Goal: Register for event/course

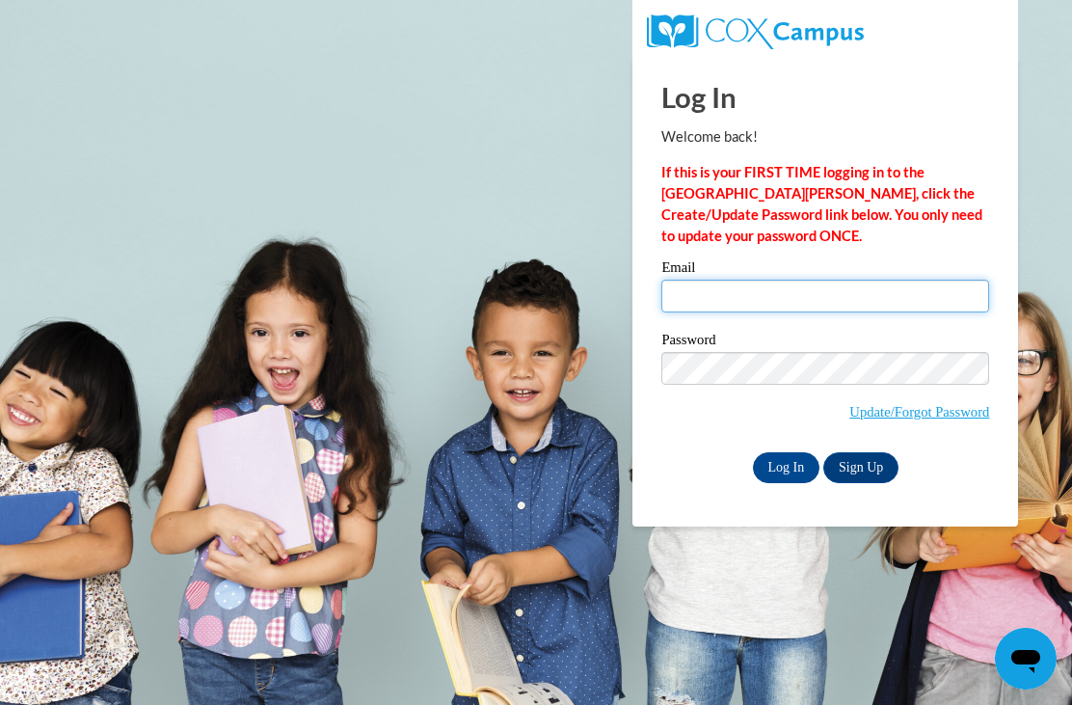
click at [706, 309] on input "Email" at bounding box center [825, 296] width 328 height 33
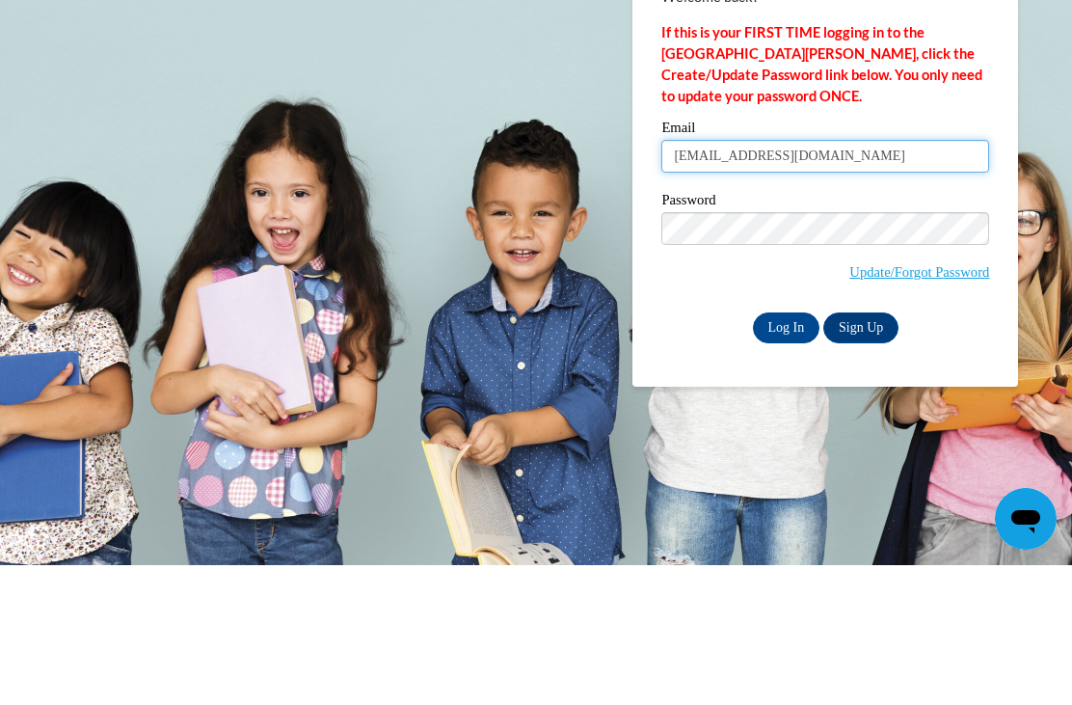
type input "[EMAIL_ADDRESS][DOMAIN_NAME]"
click at [755, 333] on label "Password" at bounding box center [825, 342] width 328 height 19
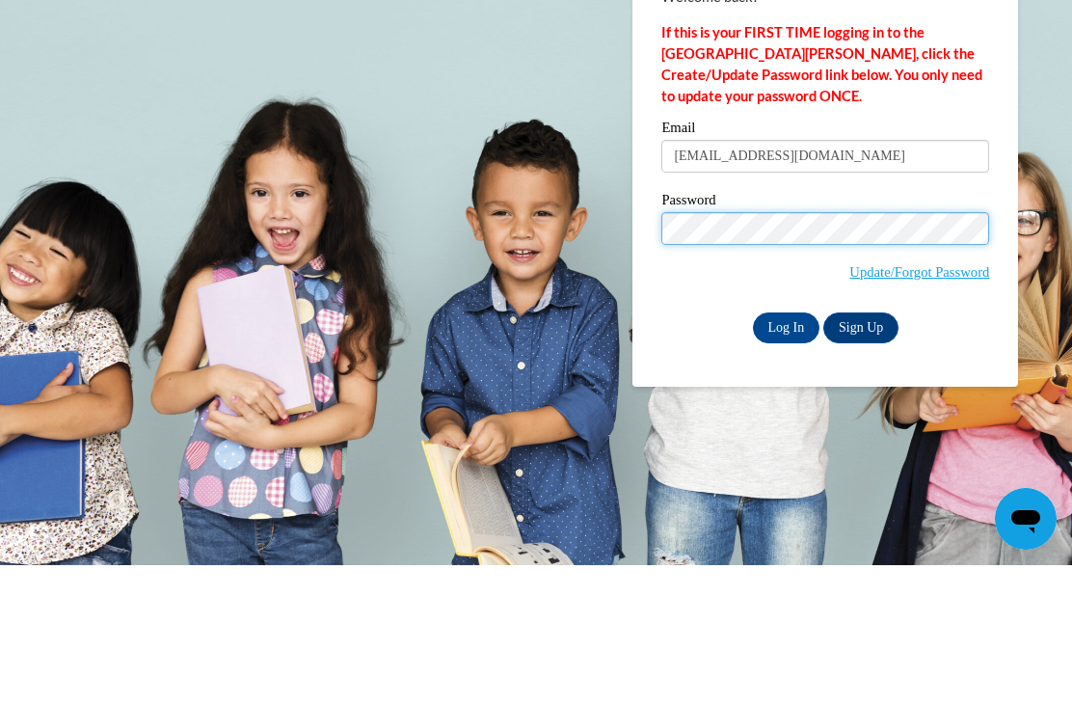
click at [786, 452] on input "Log In" at bounding box center [786, 467] width 67 height 31
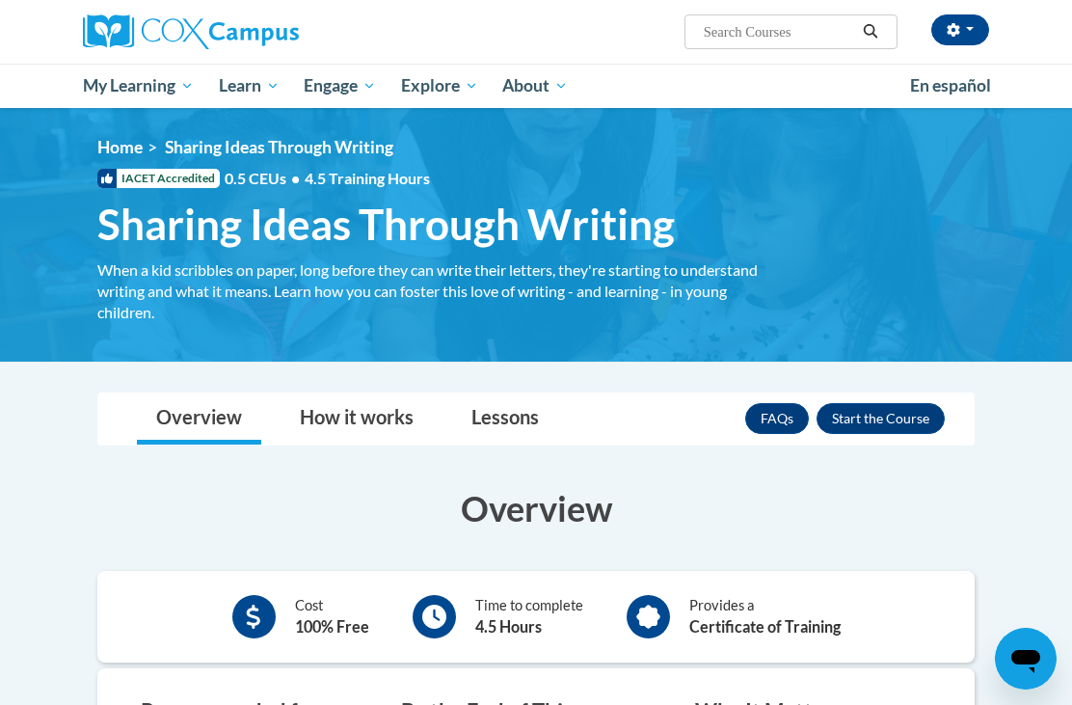
click at [898, 391] on div "× Close Course Enrollment Please select... × Close ×" at bounding box center [535, 391] width 935 height 1
click at [852, 407] on button "Enroll" at bounding box center [881, 418] width 128 height 31
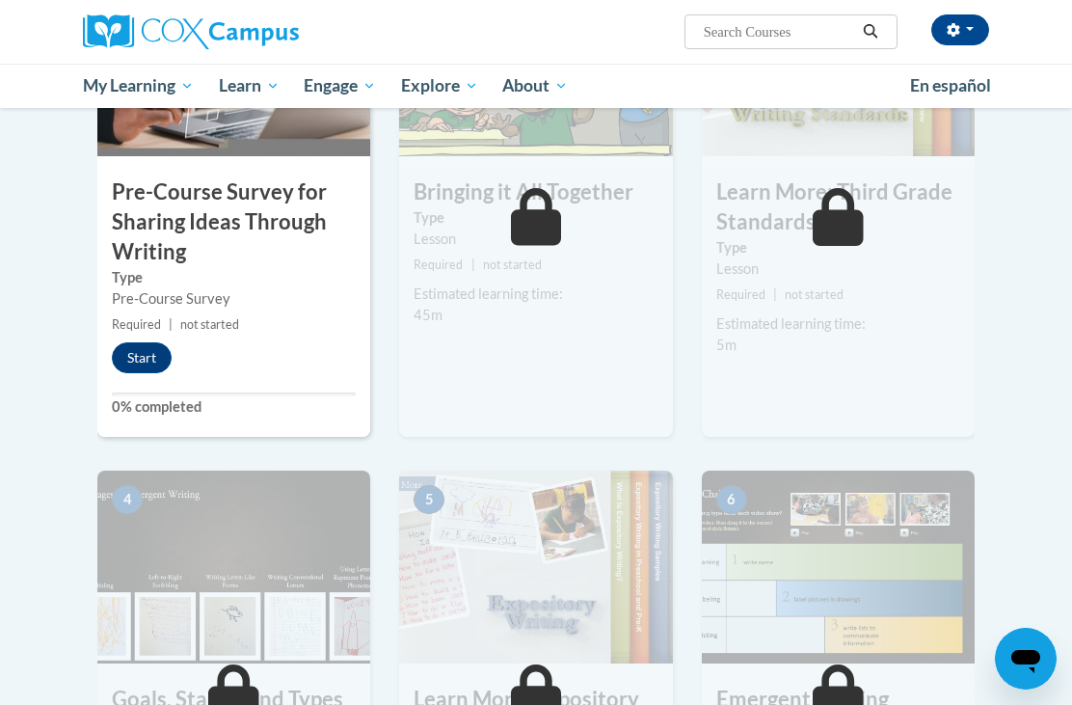
scroll to position [557, 0]
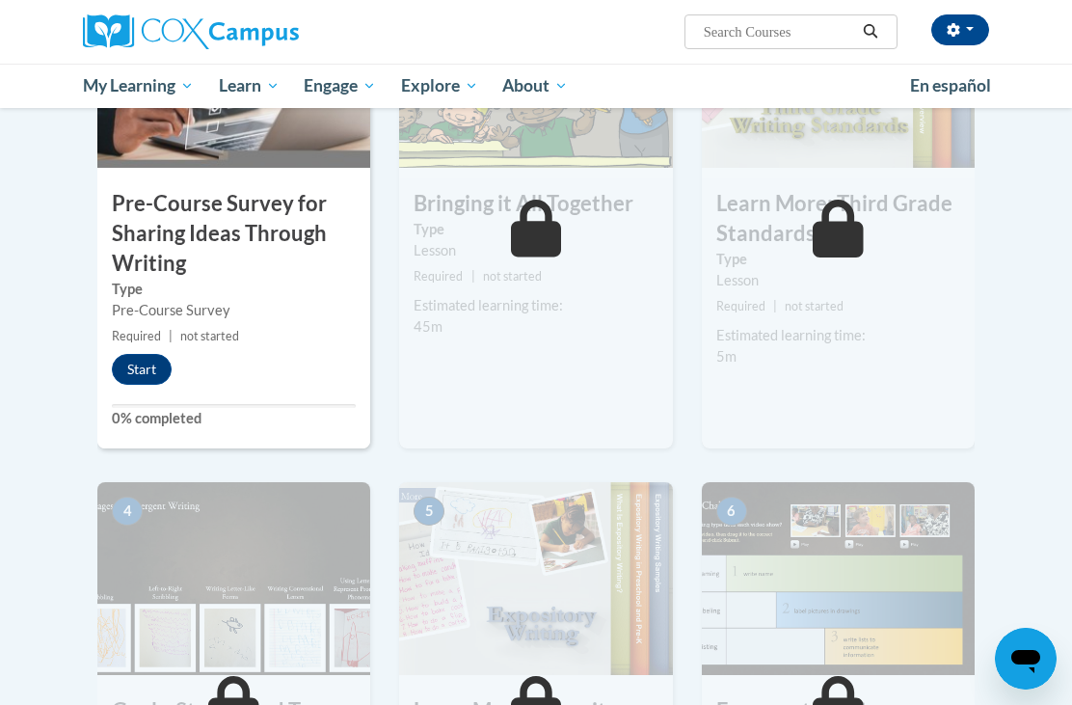
click at [149, 364] on button "Start" at bounding box center [142, 369] width 60 height 31
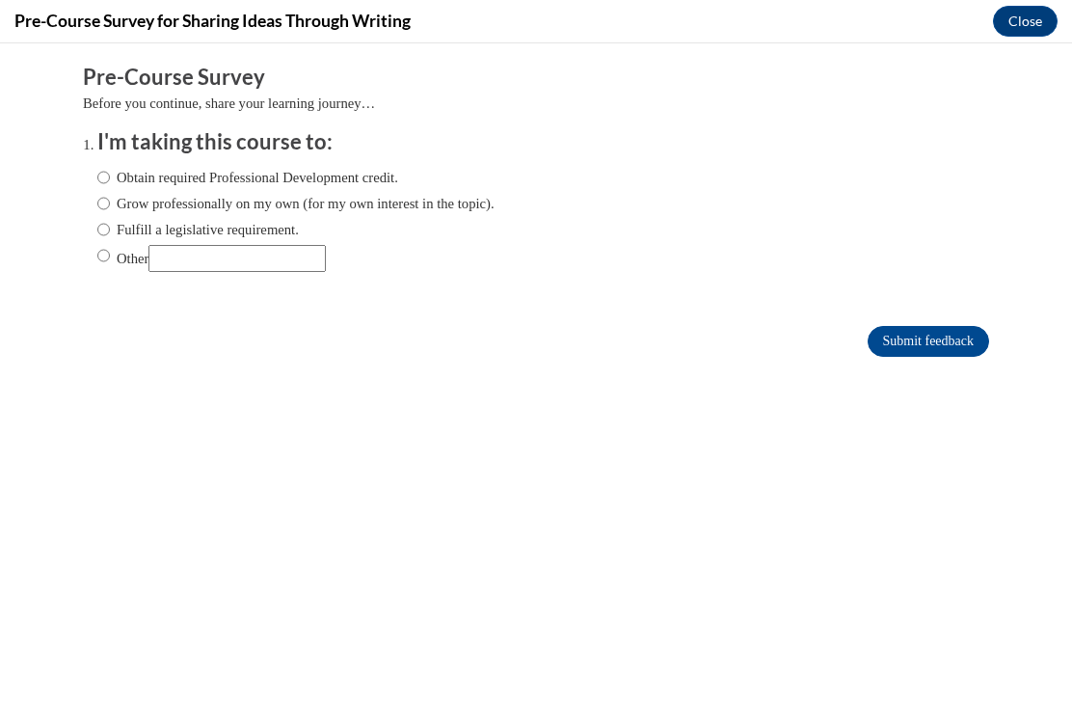
scroll to position [0, 0]
click at [110, 173] on input "Obtain required Professional Development credit." at bounding box center [103, 177] width 13 height 21
radio input "true"
click at [940, 354] on input "Submit feedback" at bounding box center [928, 341] width 121 height 31
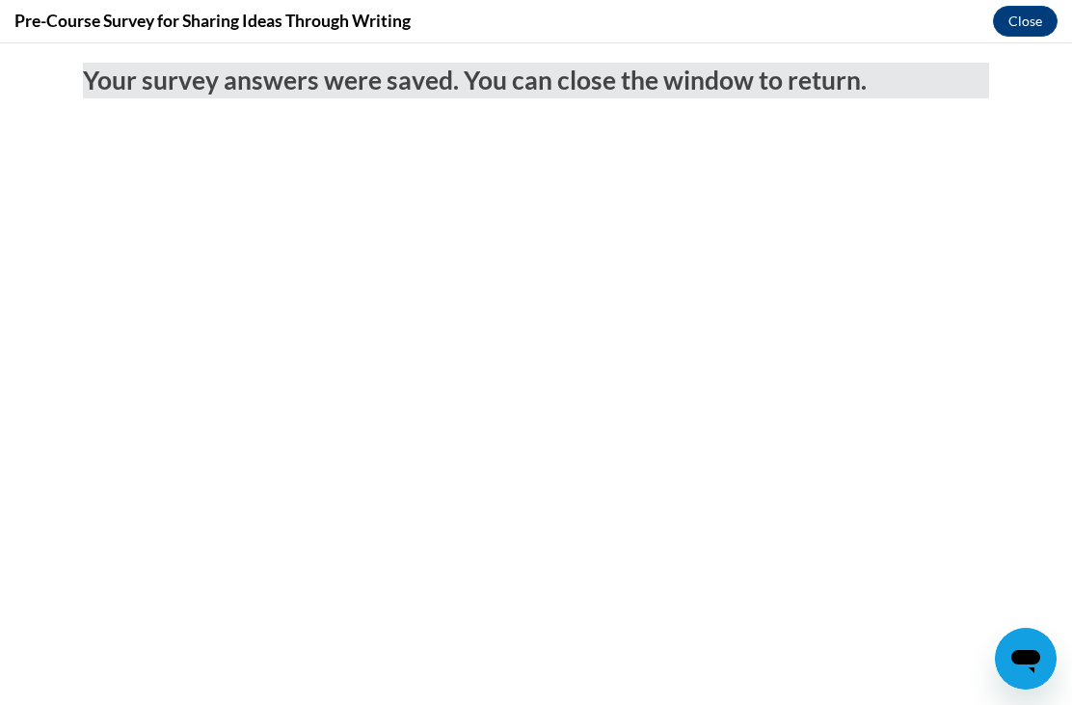
click at [1033, 11] on button "Close" at bounding box center [1025, 21] width 65 height 31
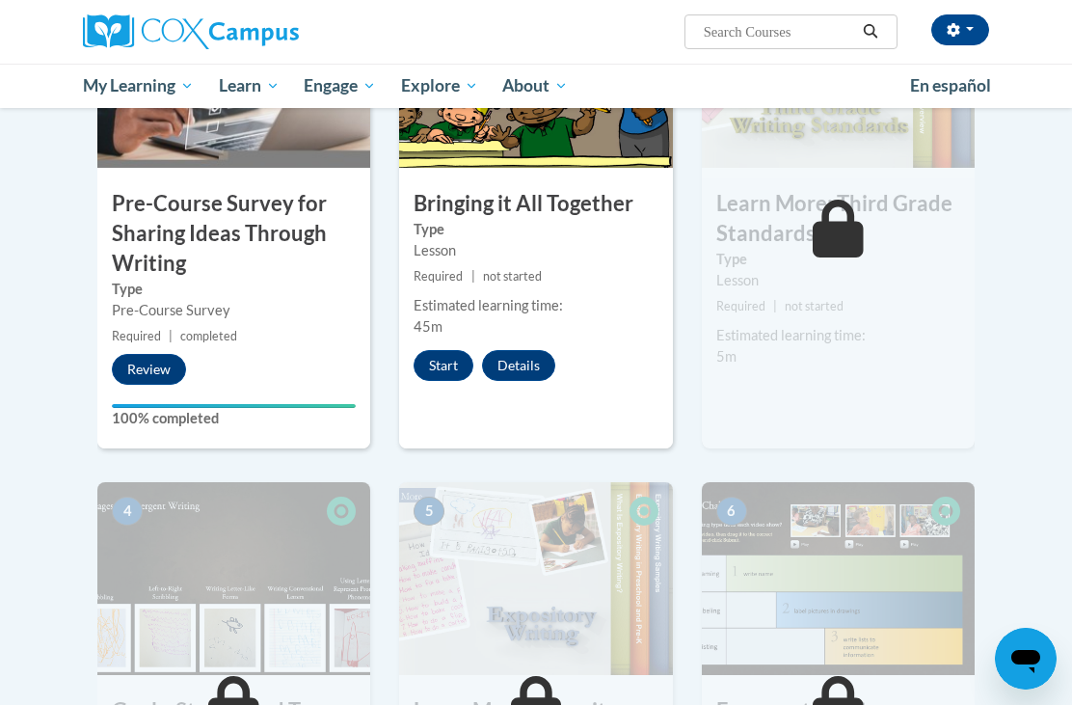
click at [433, 359] on button "Start" at bounding box center [444, 365] width 60 height 31
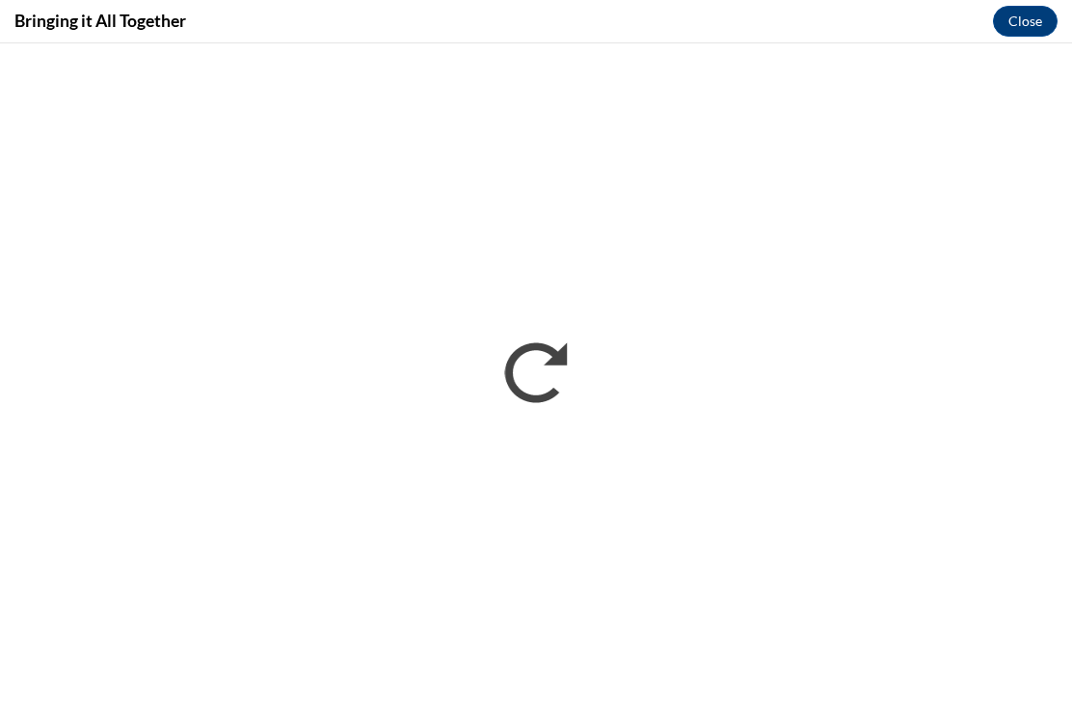
scroll to position [676, 0]
